Goal: Task Accomplishment & Management: Manage account settings

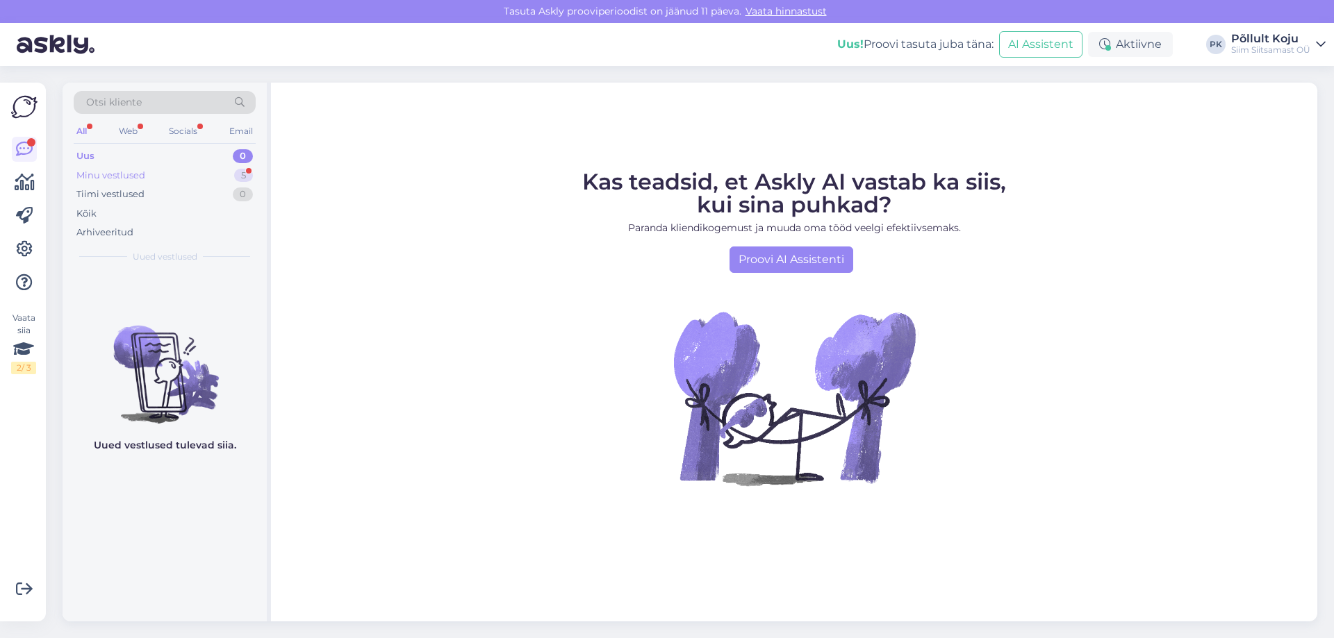
click at [204, 172] on div "Minu vestlused 5" at bounding box center [165, 175] width 182 height 19
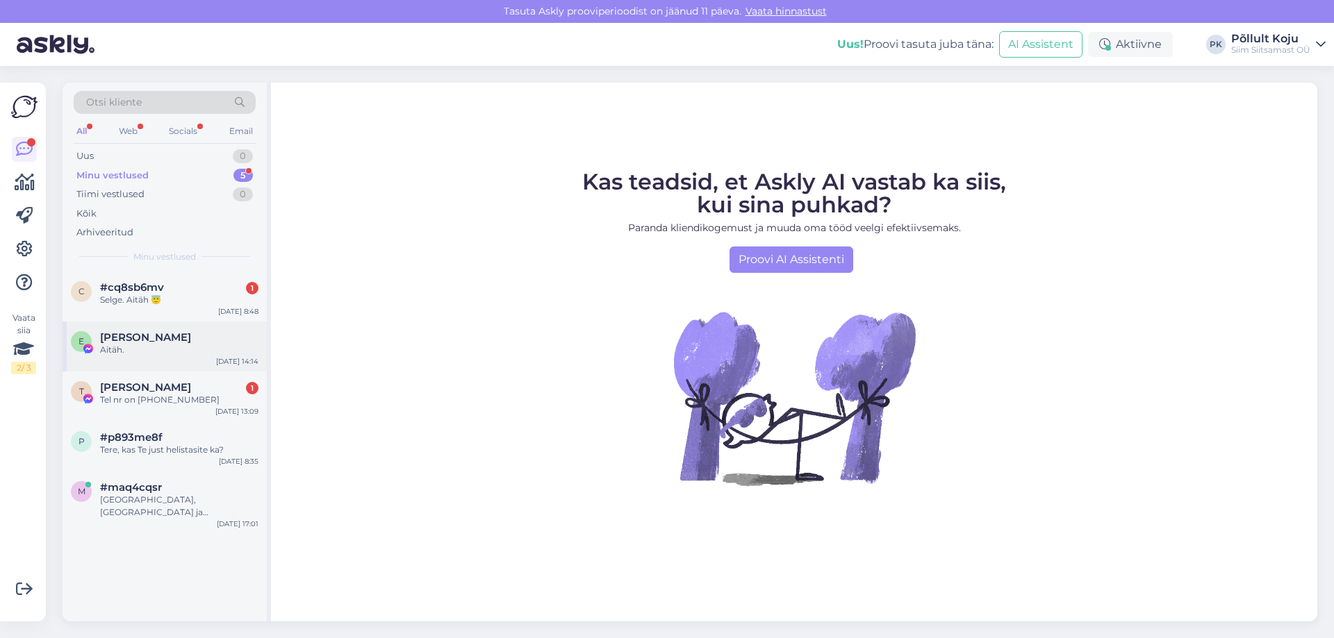
click at [200, 340] on div "Erika Väli" at bounding box center [179, 337] width 158 height 13
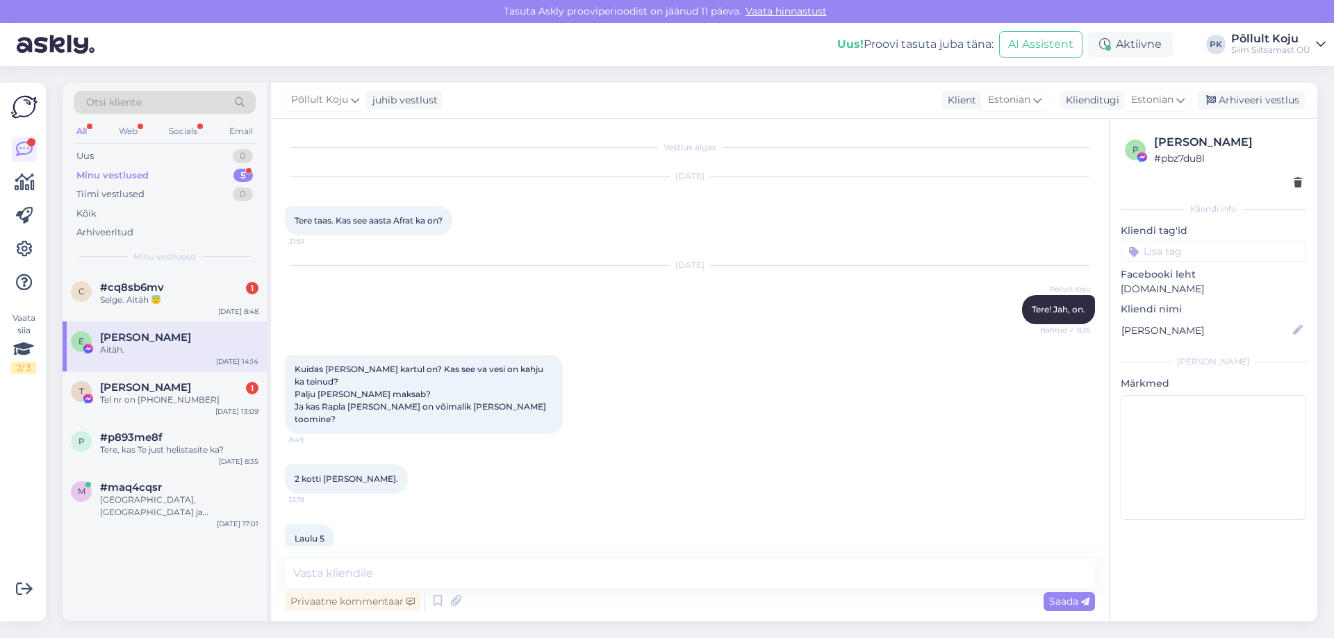
scroll to position [754, 0]
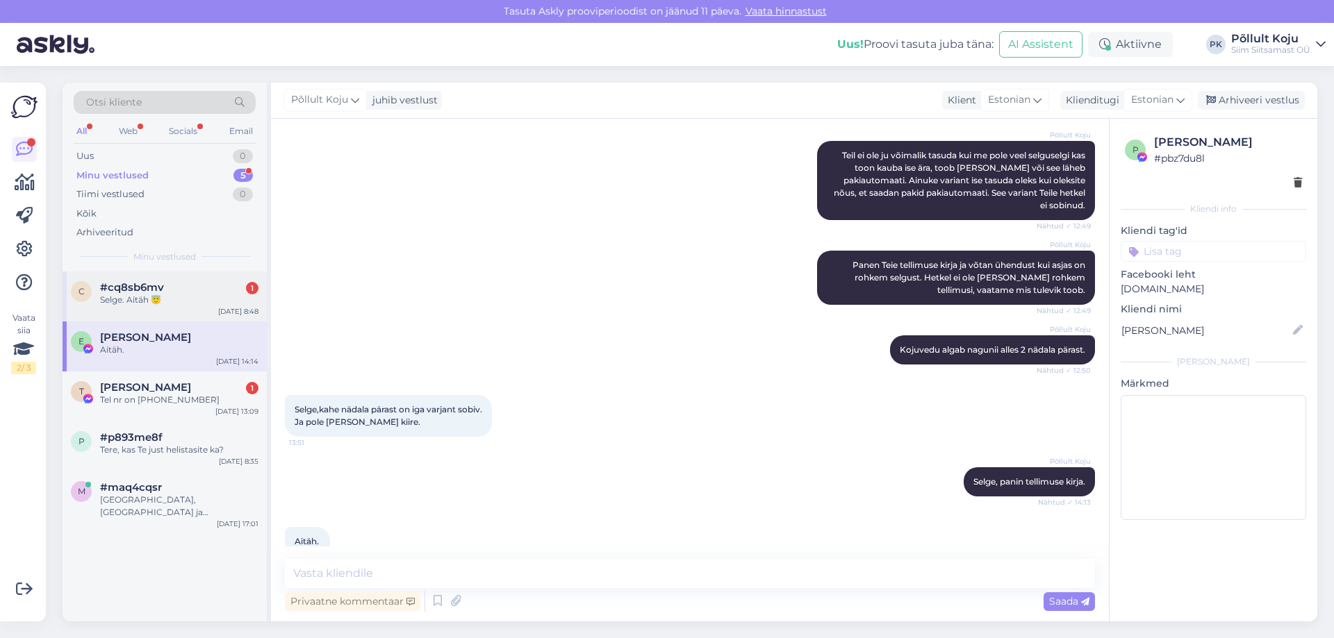
click at [215, 301] on div "Selge. Aitäh 😇" at bounding box center [179, 300] width 158 height 13
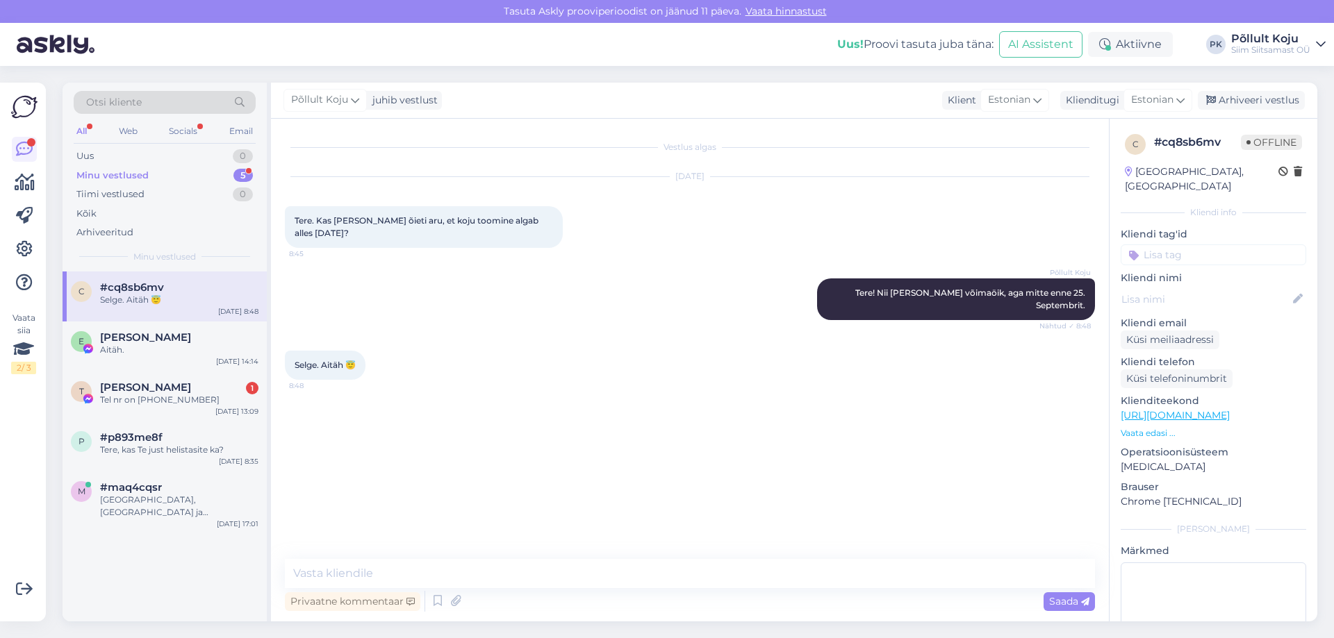
click at [88, 133] on div "All" at bounding box center [82, 131] width 16 height 18
click at [13, 358] on div "Vaata siia 2 / 3" at bounding box center [23, 343] width 25 height 63
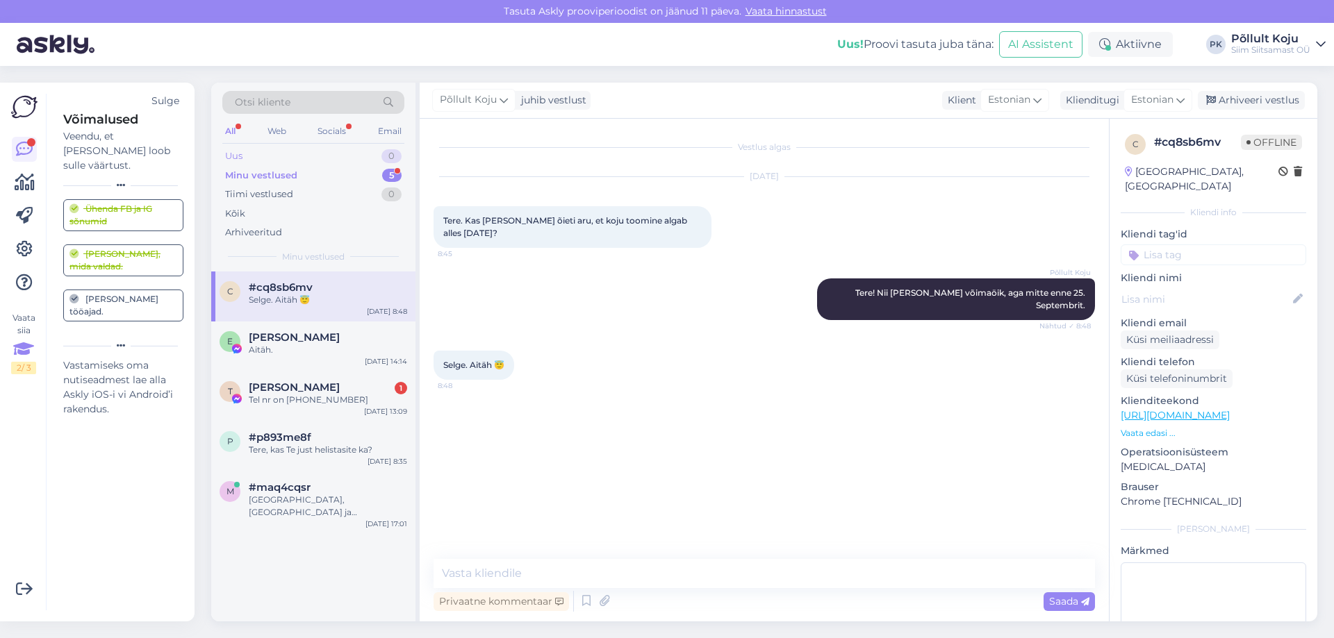
click at [358, 152] on div "Uus 0" at bounding box center [313, 156] width 182 height 19
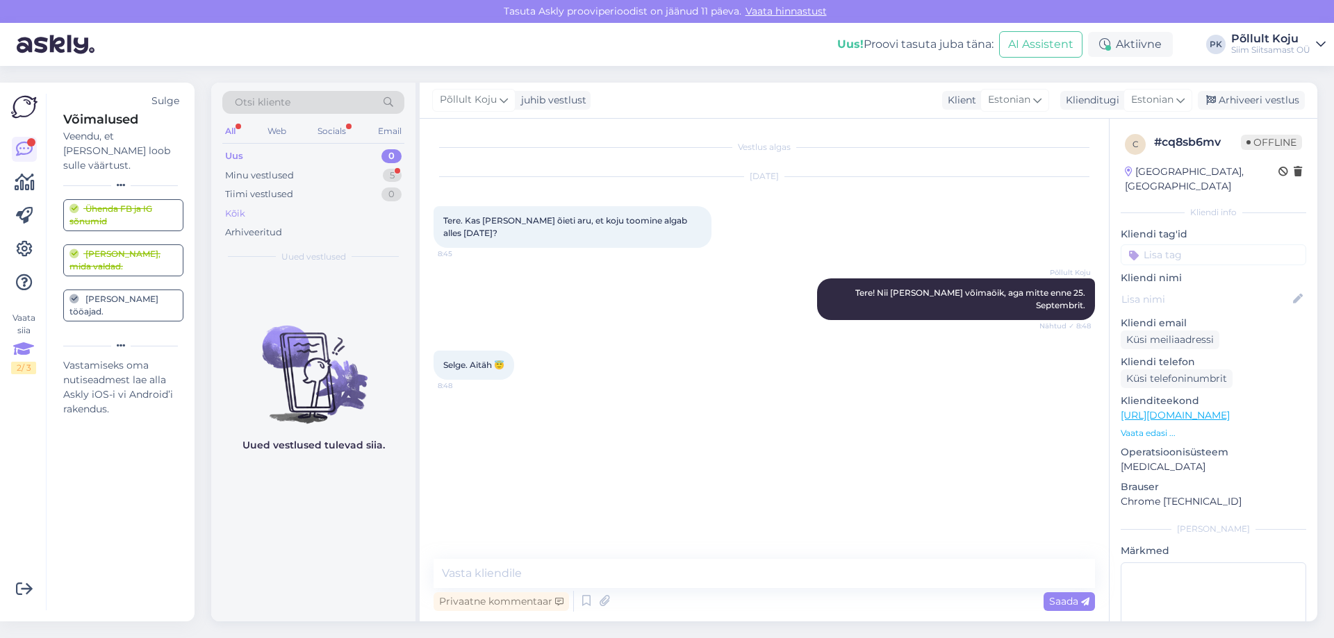
click at [271, 218] on div "Kõik" at bounding box center [313, 213] width 182 height 19
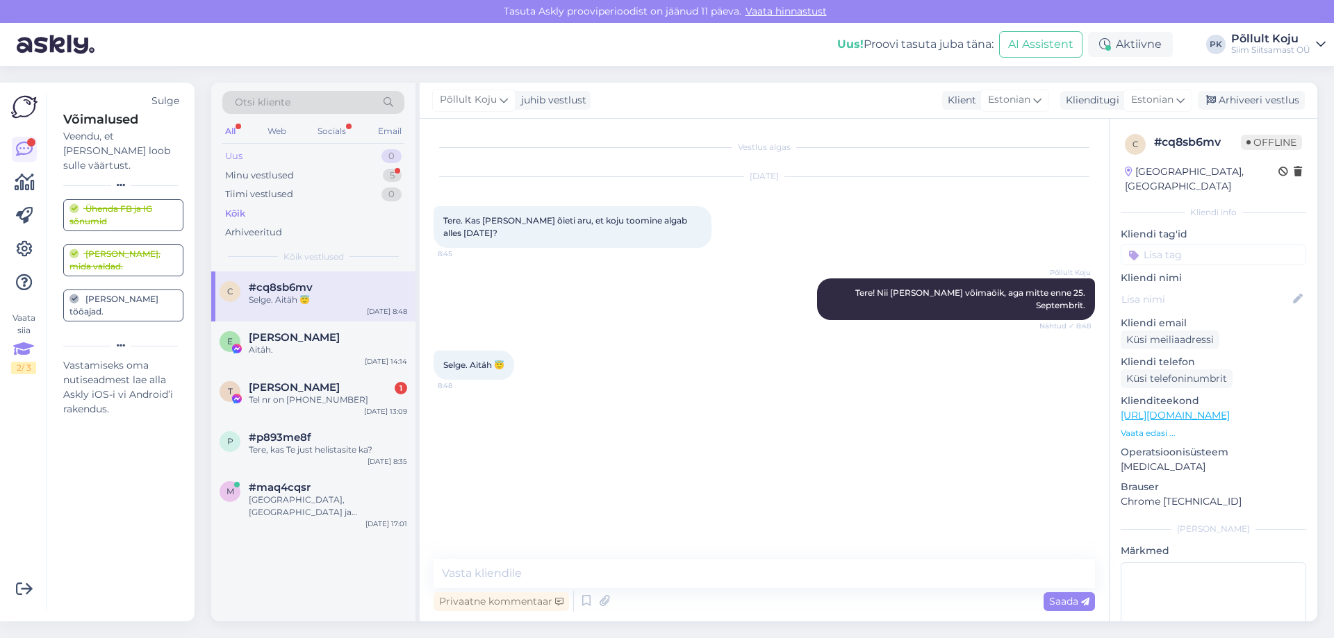
click at [341, 155] on div "Uus 0" at bounding box center [313, 156] width 182 height 19
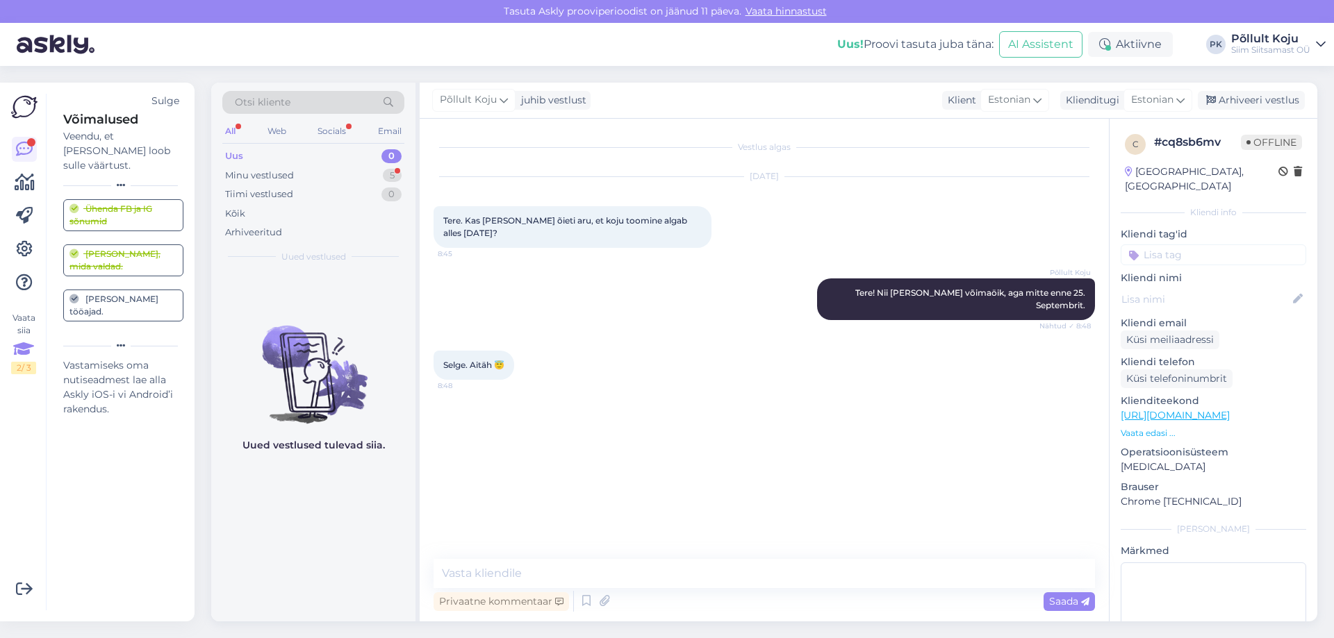
click at [26, 359] on icon at bounding box center [23, 349] width 21 height 25
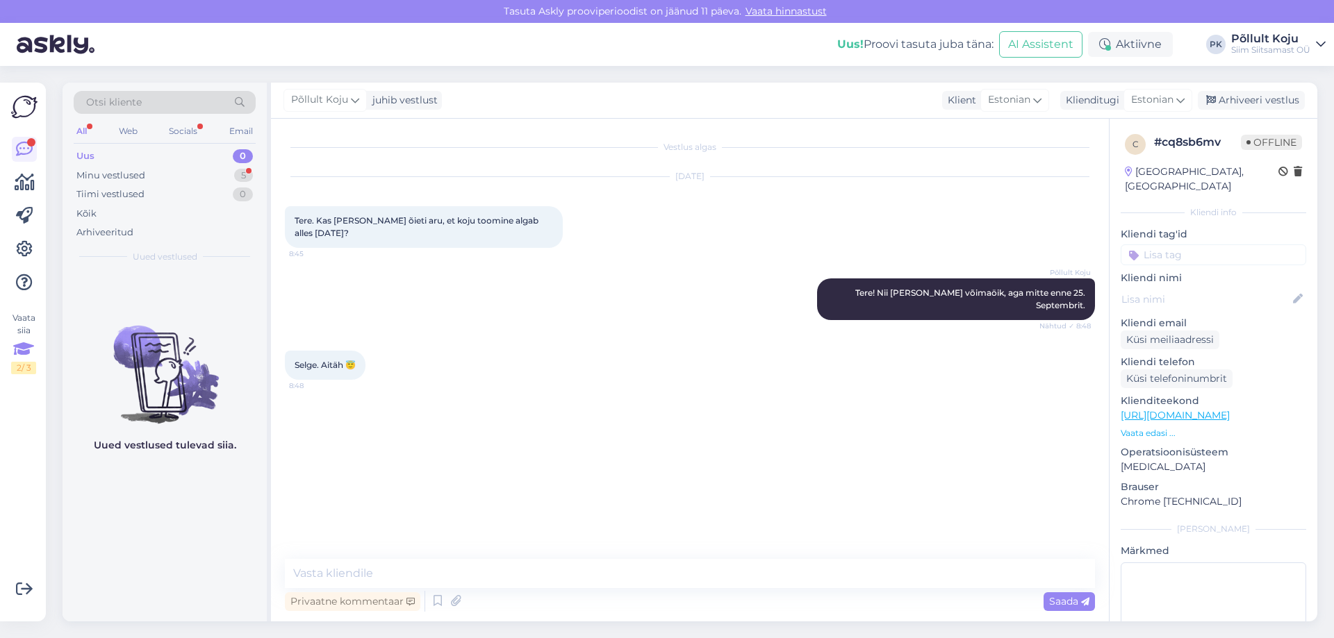
click at [26, 359] on icon at bounding box center [23, 349] width 21 height 25
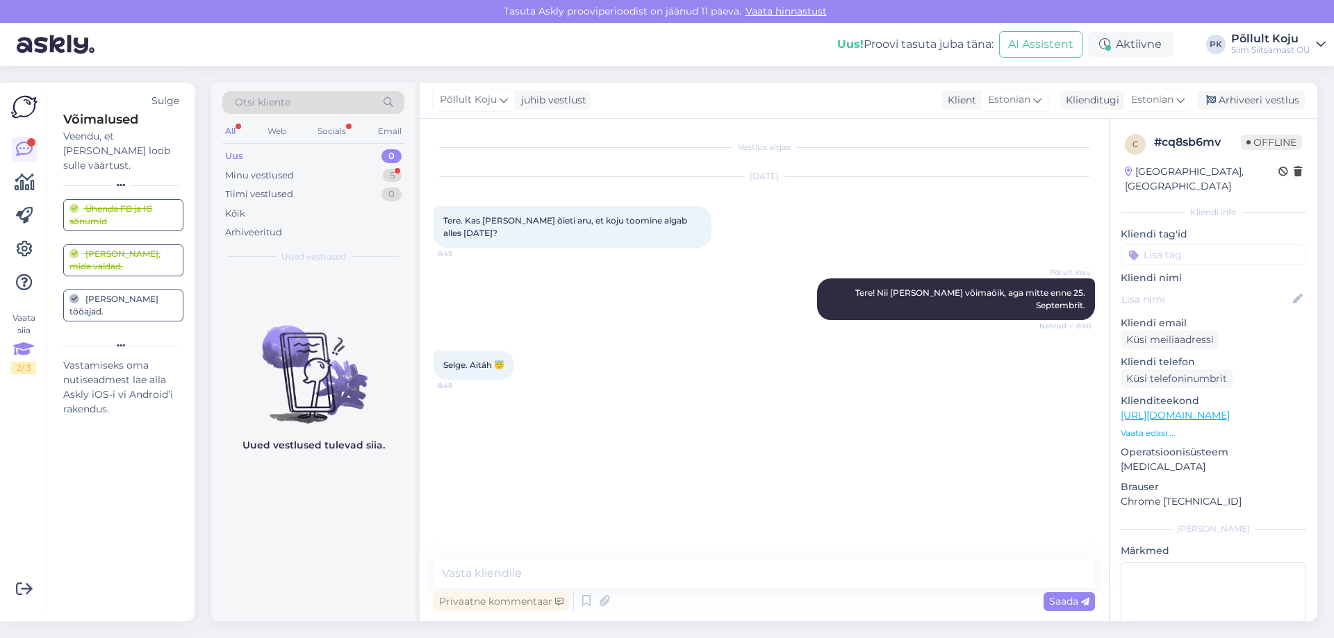
click at [118, 342] on icon at bounding box center [121, 346] width 8 height 8
click at [26, 247] on icon at bounding box center [24, 249] width 17 height 17
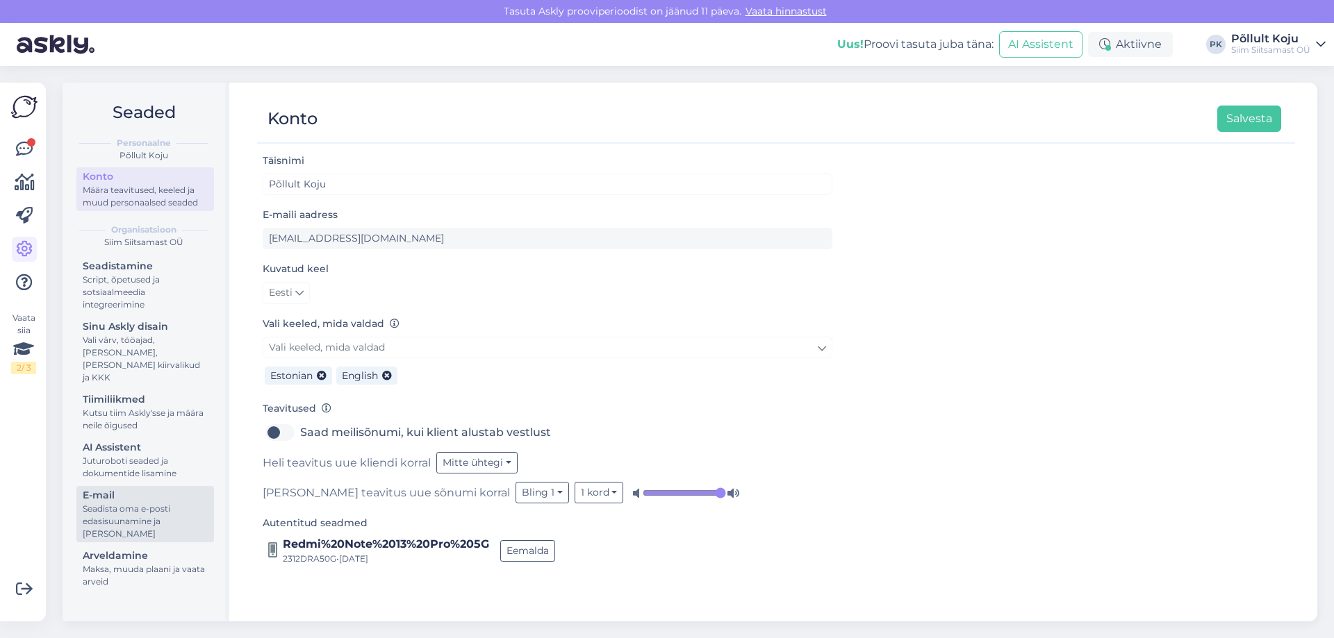
click at [119, 520] on div "Seadista oma e-posti edasisuunamine ja [PERSON_NAME]" at bounding box center [145, 522] width 125 height 38
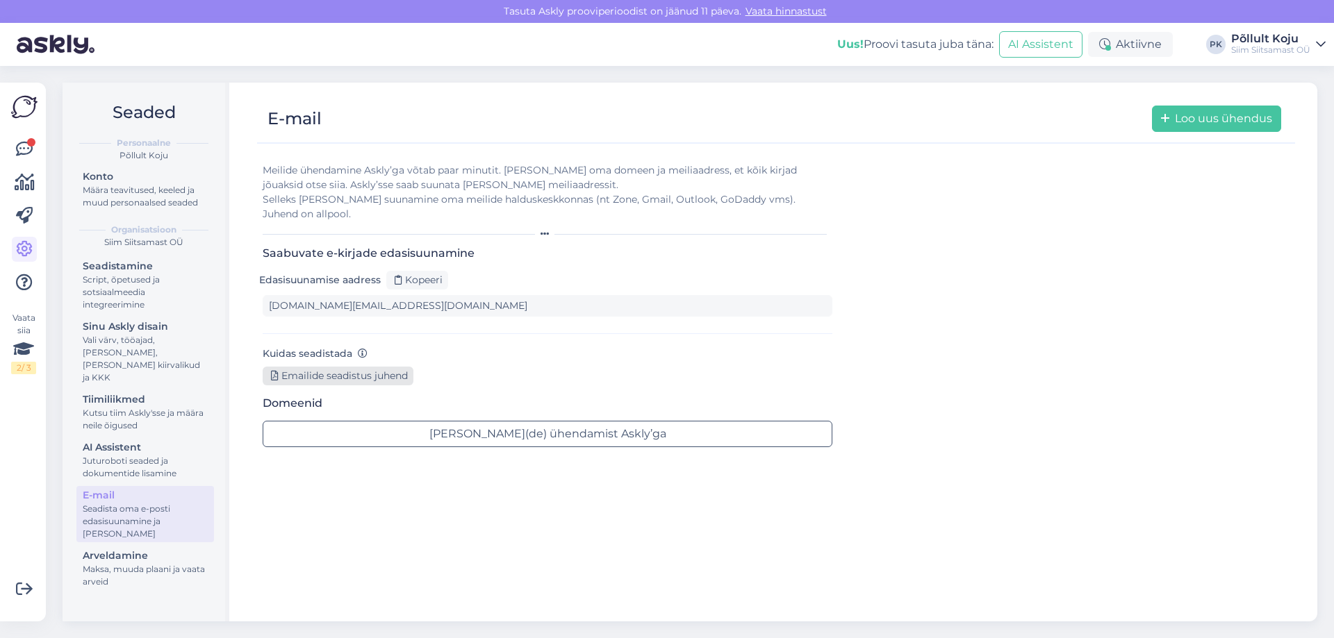
click at [358, 367] on div "Emailide seadistus juhend" at bounding box center [338, 376] width 151 height 19
click at [412, 273] on div "Kopeeri" at bounding box center [417, 280] width 62 height 19
click at [546, 213] on div "Meilide ühendamine Askly’ga võtab paar minutit. Lisa oma domeen ja meiliaadress…" at bounding box center [548, 200] width 570 height 75
click at [83, 46] on img at bounding box center [56, 44] width 78 height 43
click at [31, 121] on div "Vaata siia 2 / 3" at bounding box center [24, 352] width 26 height 517
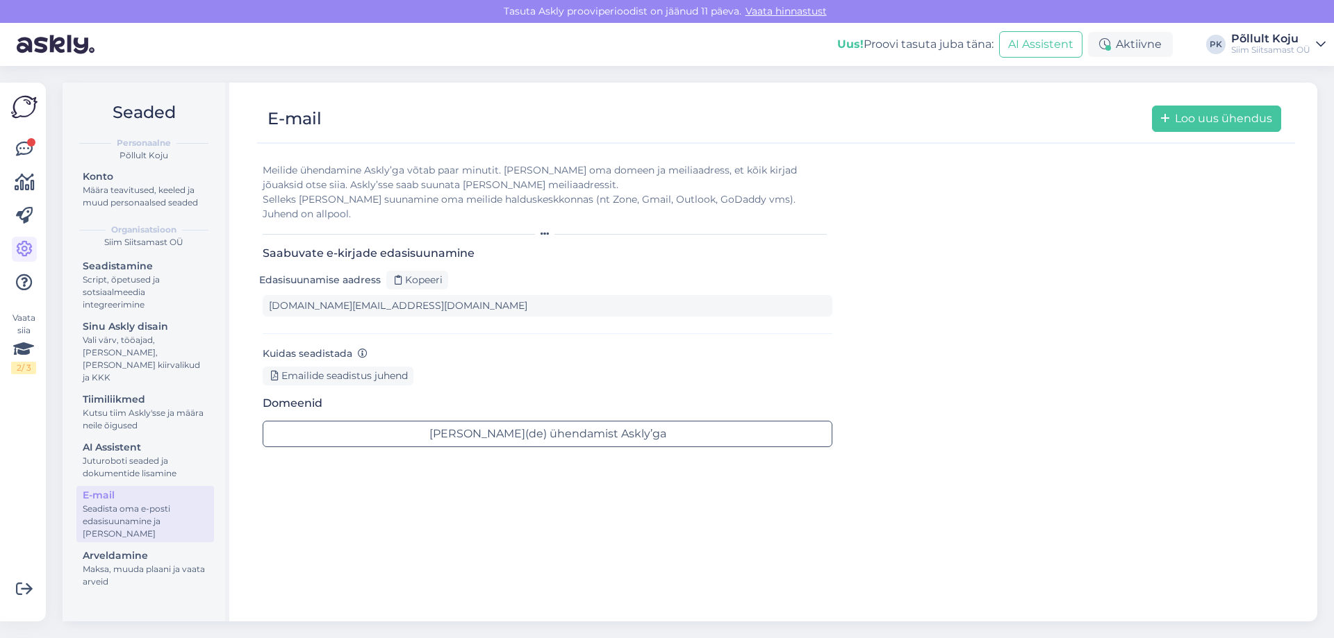
click at [31, 112] on img at bounding box center [24, 107] width 26 height 26
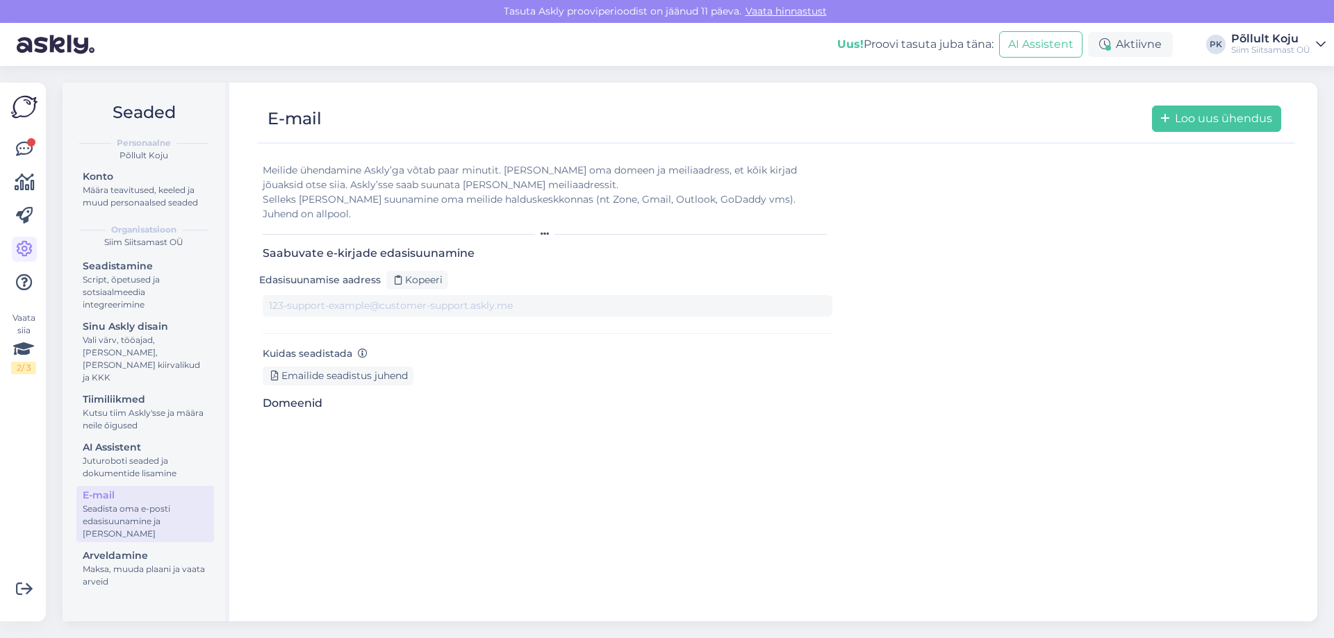
type input "[DOMAIN_NAME][EMAIL_ADDRESS][DOMAIN_NAME]"
